Goal: Navigation & Orientation: Understand site structure

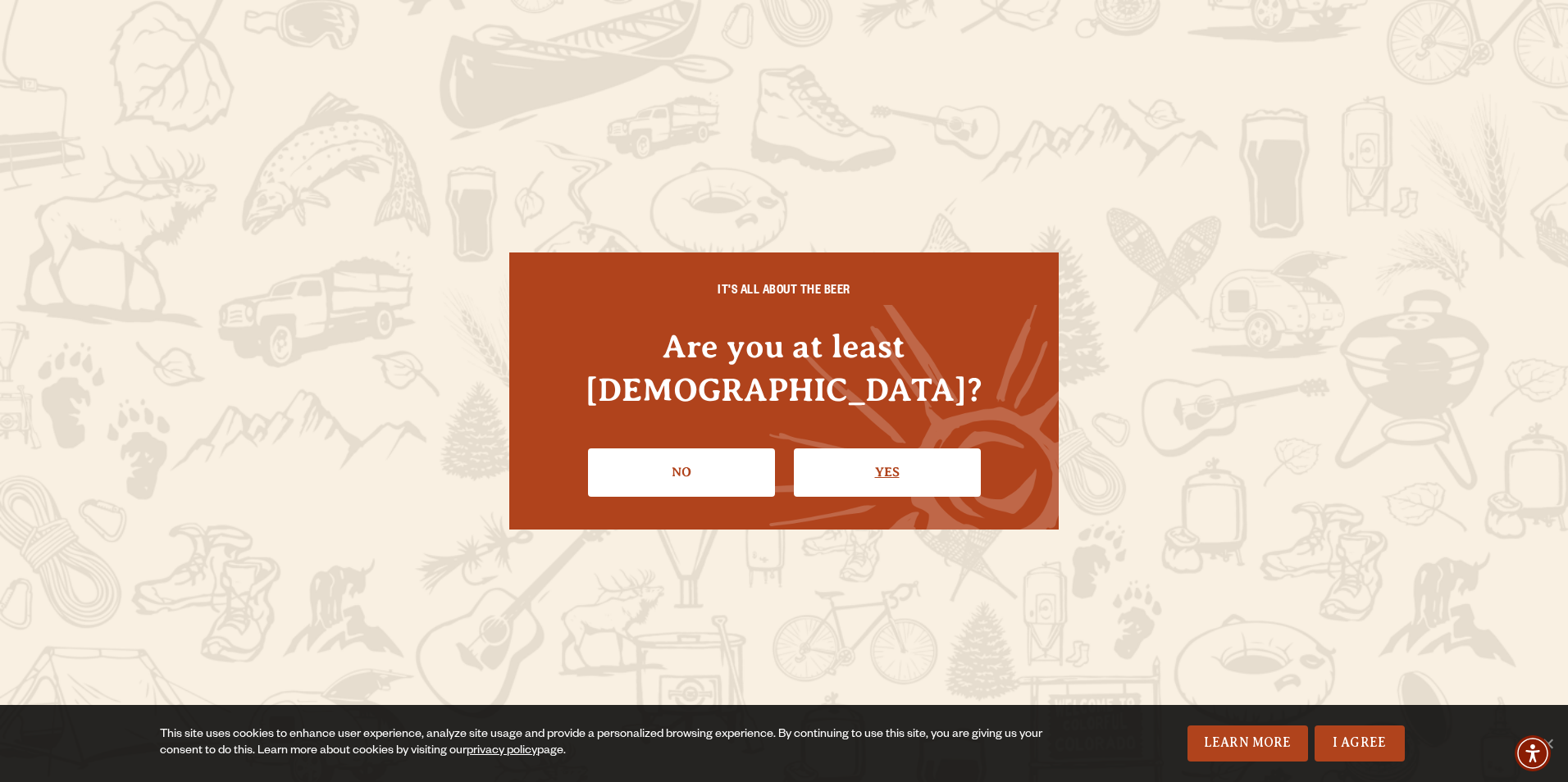
click at [893, 461] on link "Yes" at bounding box center [888, 472] width 187 height 47
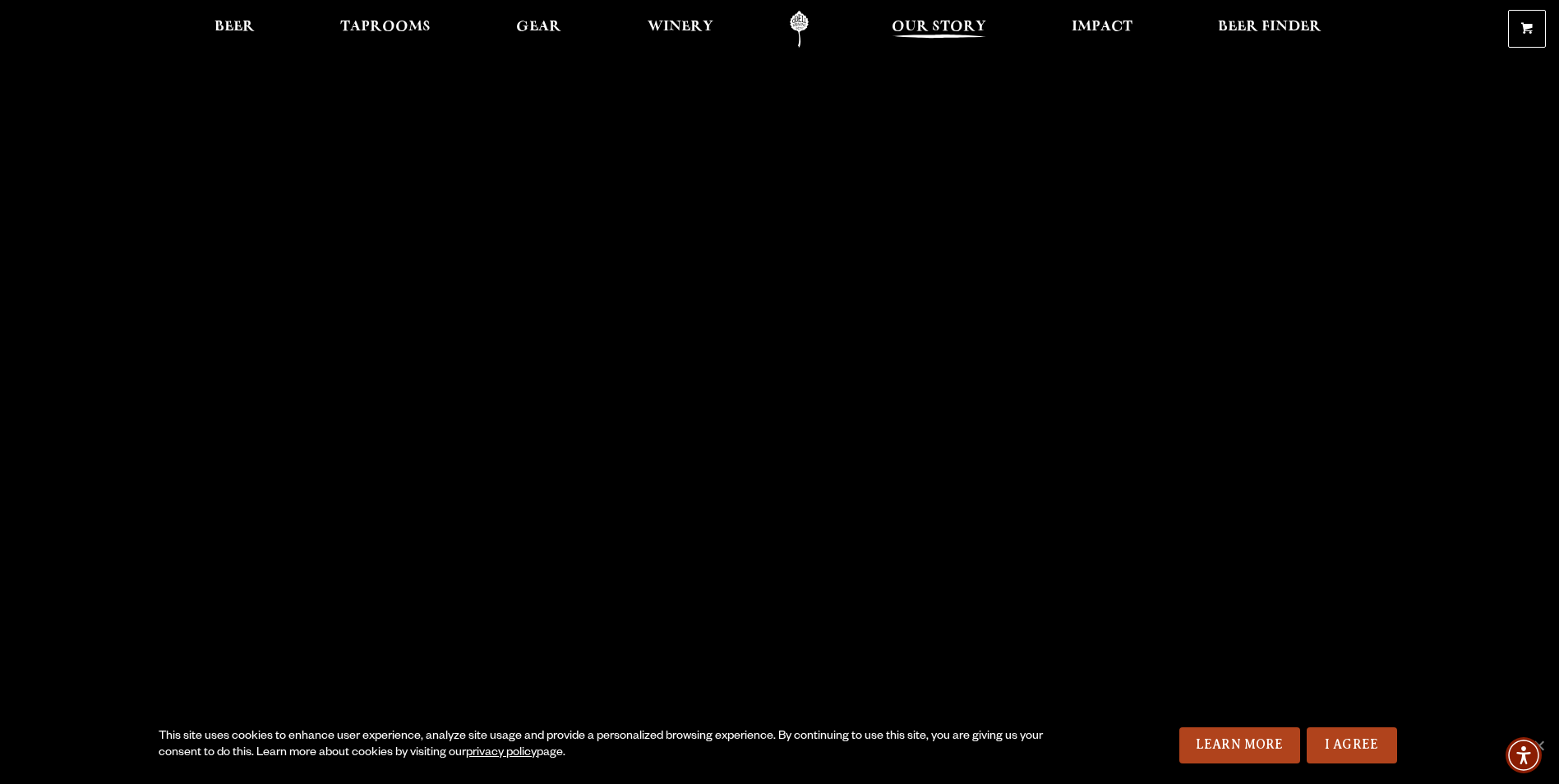
click at [934, 30] on span "Our Story" at bounding box center [939, 27] width 95 height 13
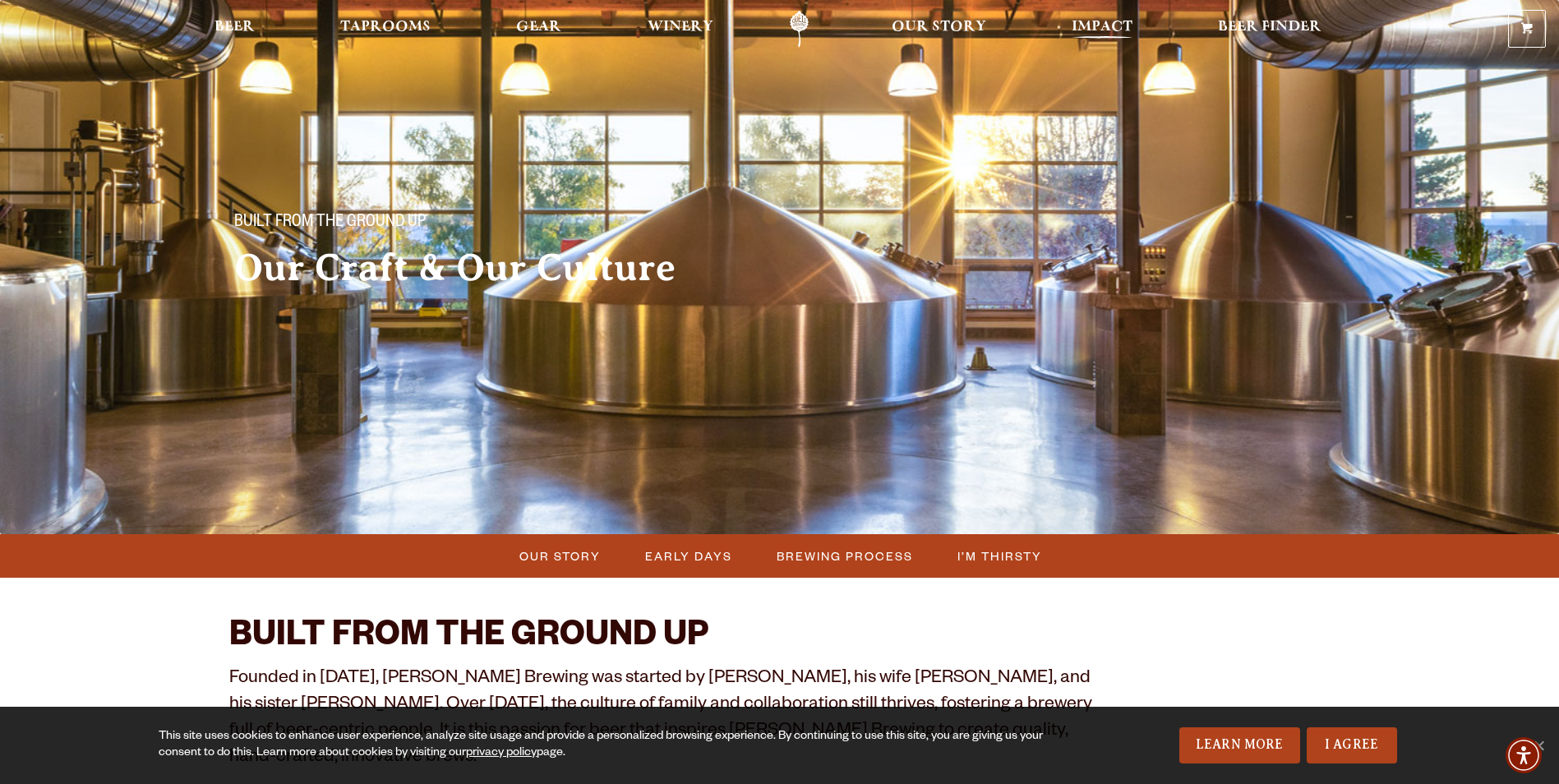
click at [1108, 27] on span "Impact" at bounding box center [1102, 27] width 61 height 13
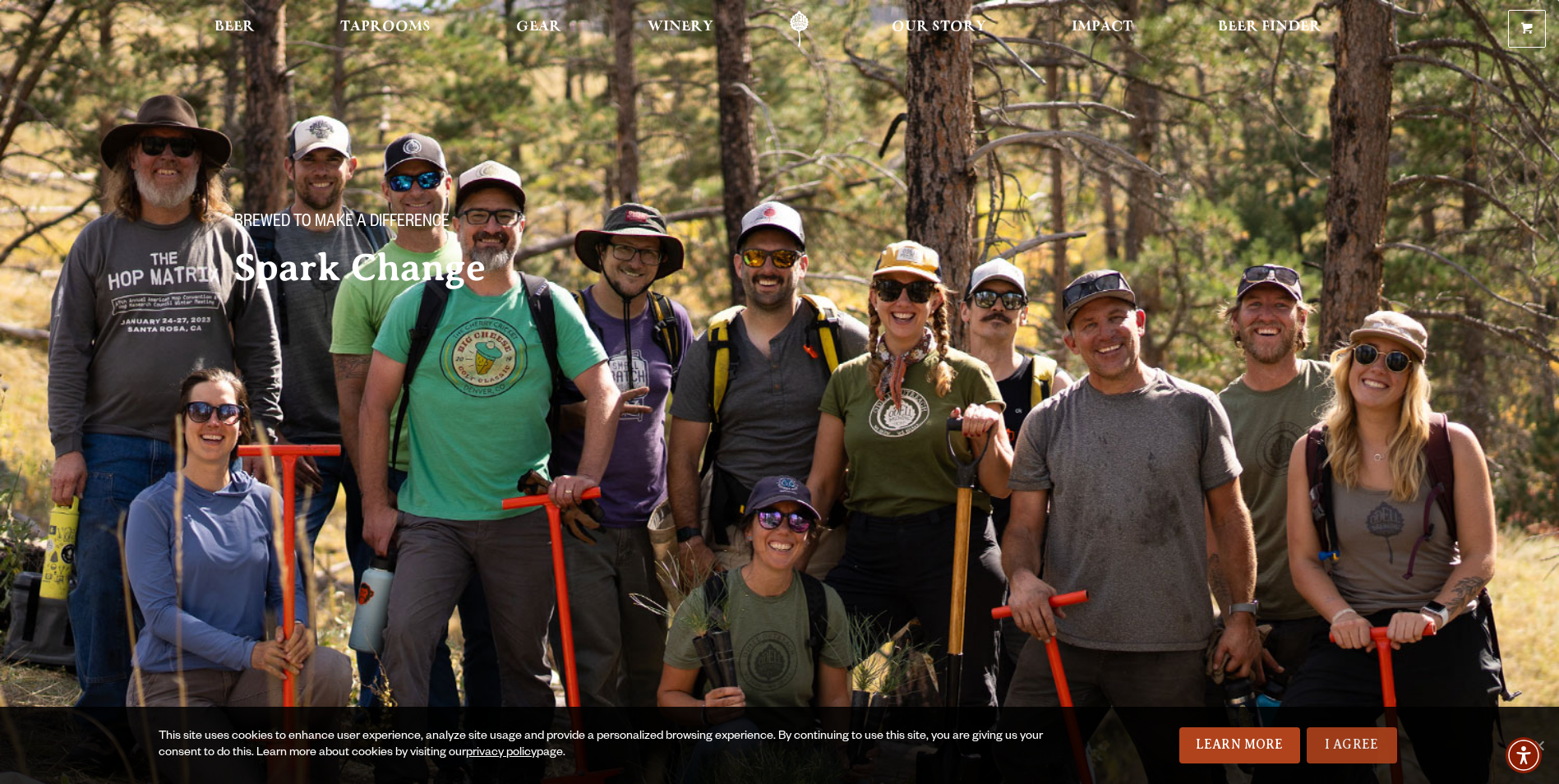
click at [1345, 751] on link "I Agree" at bounding box center [1351, 746] width 90 height 36
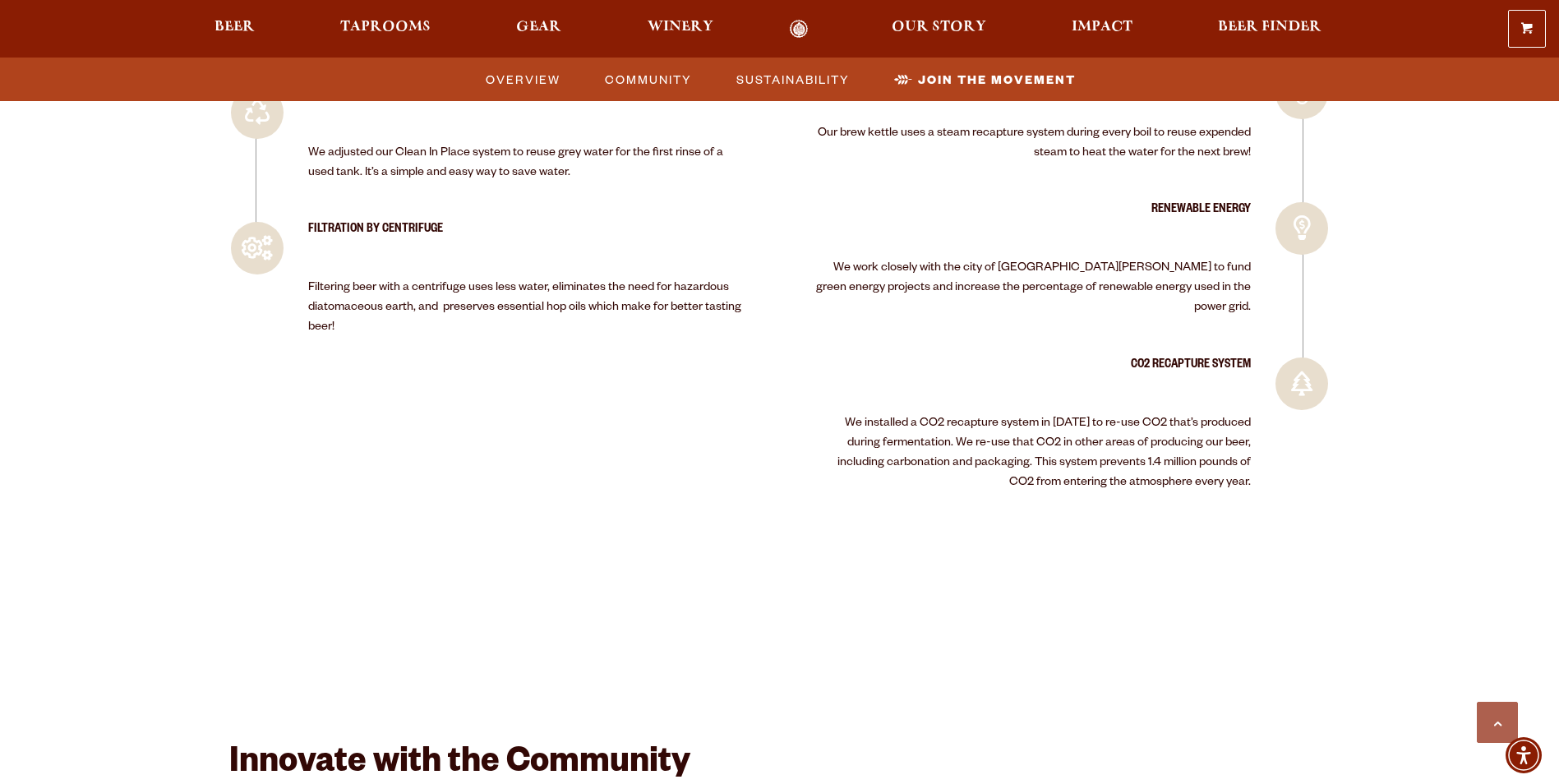
scroll to position [2684, 0]
